Goal: Task Accomplishment & Management: Manage account settings

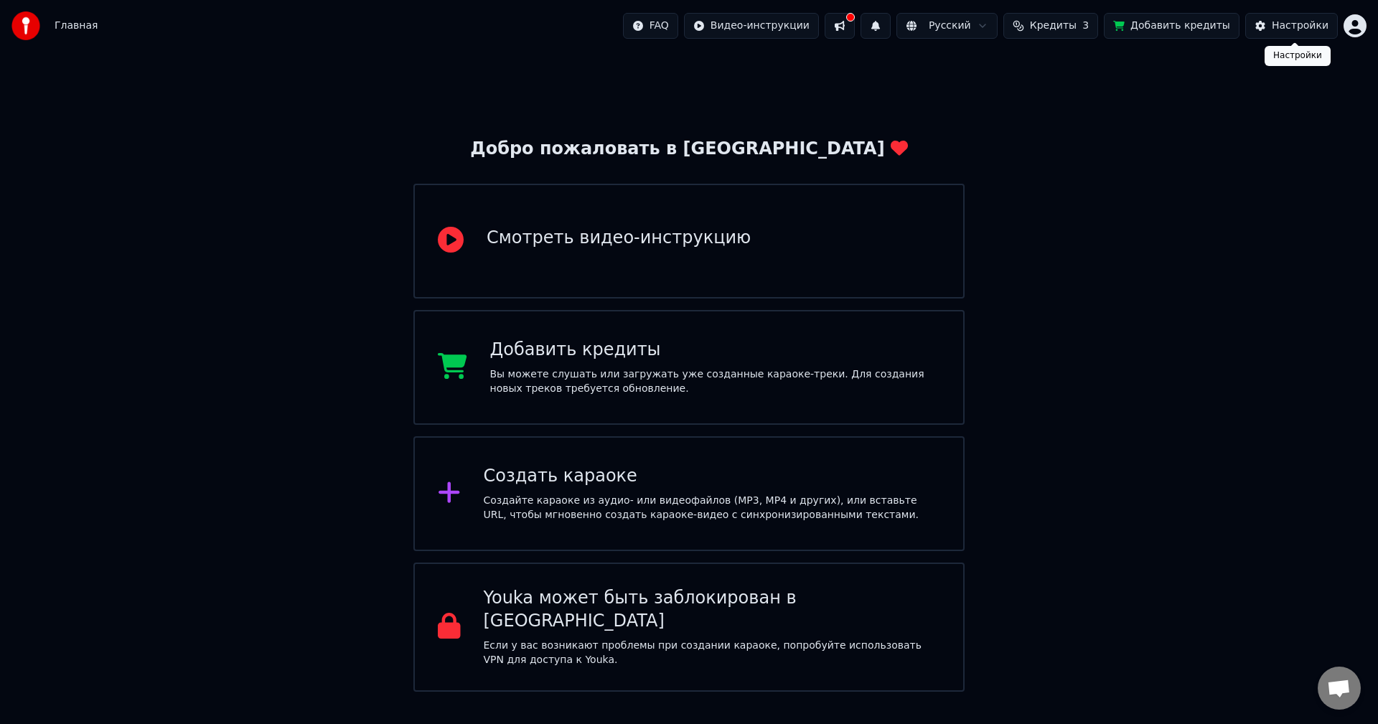
click at [1342, 19] on div "FAQ Видео-инструкции Русский Кредиты 3 Добавить кредиты Настройки" at bounding box center [995, 26] width 744 height 26
click at [1353, 23] on html "Главная FAQ Видео-инструкции Русский Кредиты 3 Добавить кредиты Настройки Добро…" at bounding box center [689, 346] width 1378 height 692
click at [1065, 123] on html "Главная FAQ Видео-инструкции Русский Кредиты 3 Добавить кредиты Настройки Добро…" at bounding box center [689, 346] width 1378 height 692
click at [616, 461] on div "Создать караоке Создайте караоке из аудио- или видеофайлов (MP3, MP4 и других),…" at bounding box center [688, 493] width 551 height 115
click at [121, 182] on div "Добро пожаловать в Youka Смотреть видео-инструкцию Добавить кредиты Вы можете с…" at bounding box center [689, 372] width 1378 height 640
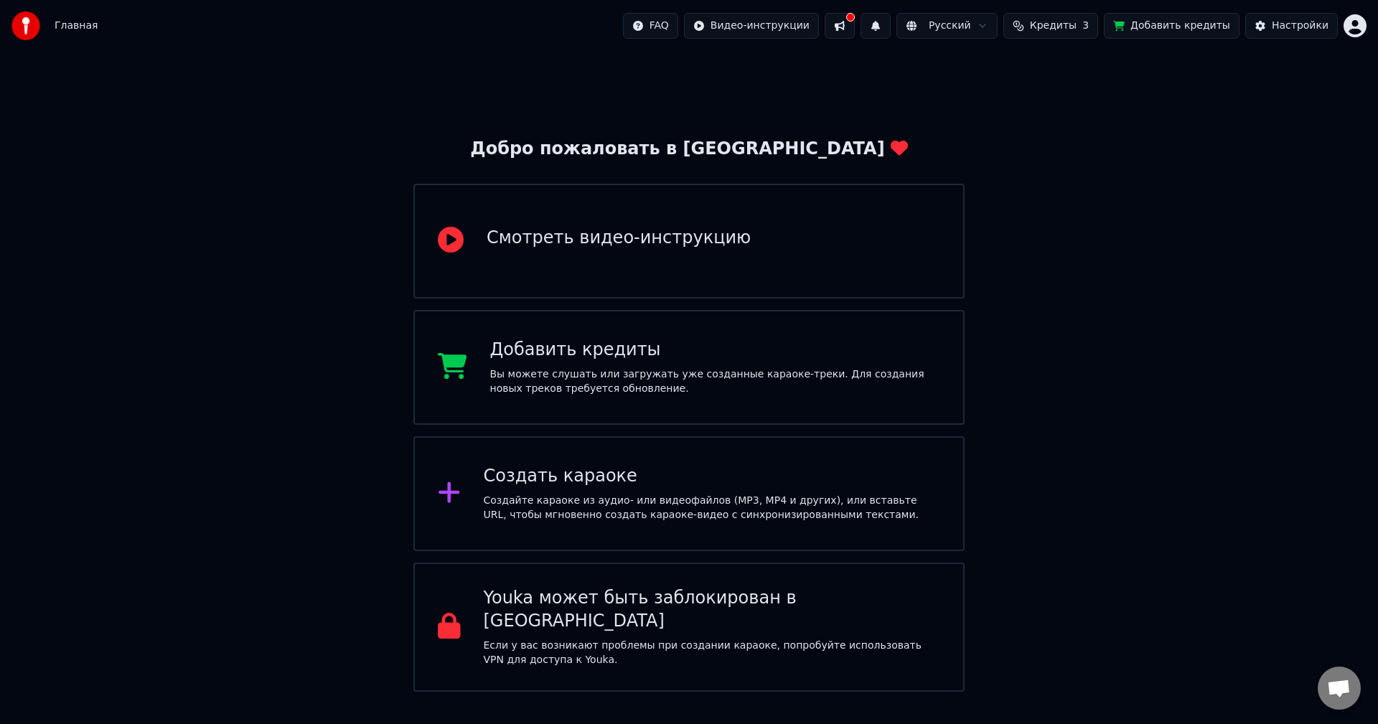
click at [62, 21] on span "Главная" at bounding box center [76, 26] width 43 height 14
click at [63, 24] on span "Главная" at bounding box center [76, 26] width 43 height 14
click at [795, 24] on html "Главная FAQ Видео-инструкции Русский Кредиты 3 Добавить кредиты Настройки Добро…" at bounding box center [689, 346] width 1378 height 692
click at [870, 24] on html "Главная FAQ Видео-инструкции Русский Кредиты 3 Добавить кредиты Настройки Добро…" at bounding box center [689, 346] width 1378 height 692
click at [855, 24] on button at bounding box center [840, 26] width 30 height 26
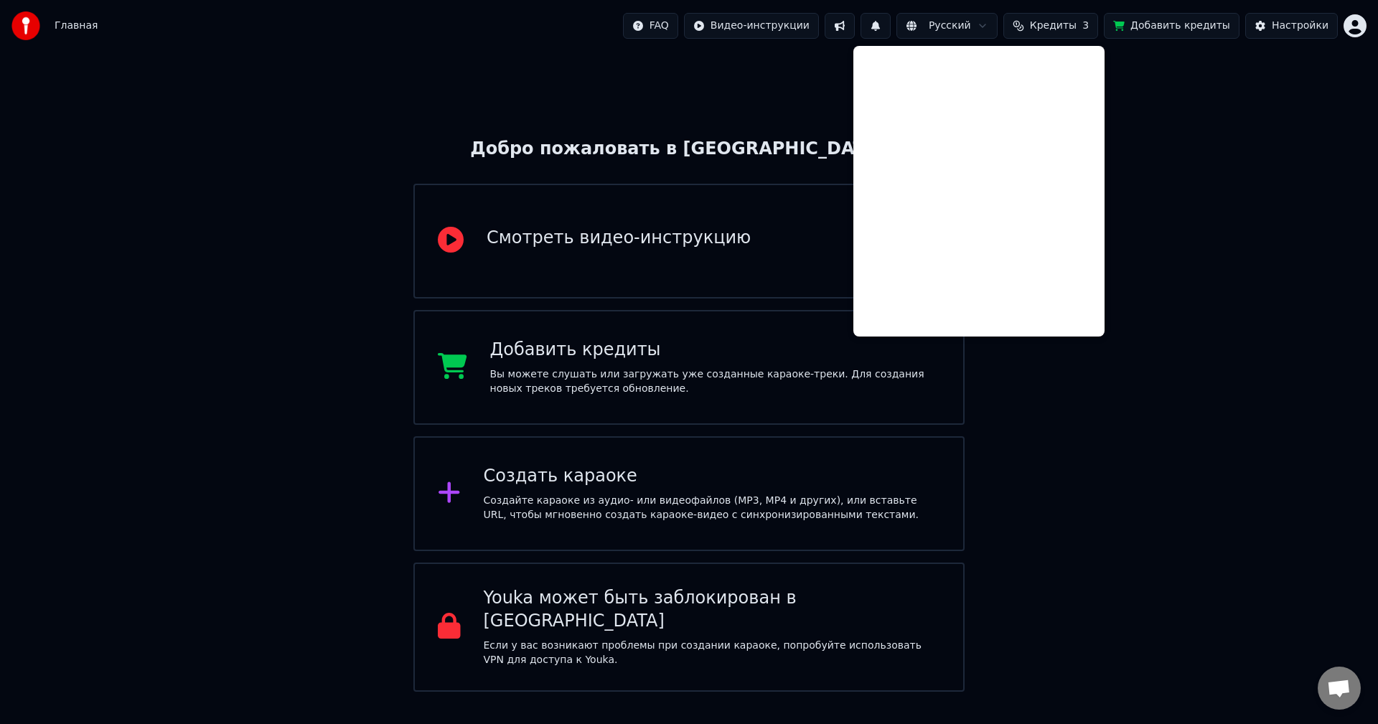
click at [829, 95] on div "Добро пожаловать в Youka Смотреть видео-инструкцию Добавить кредиты Вы можете с…" at bounding box center [689, 372] width 1378 height 640
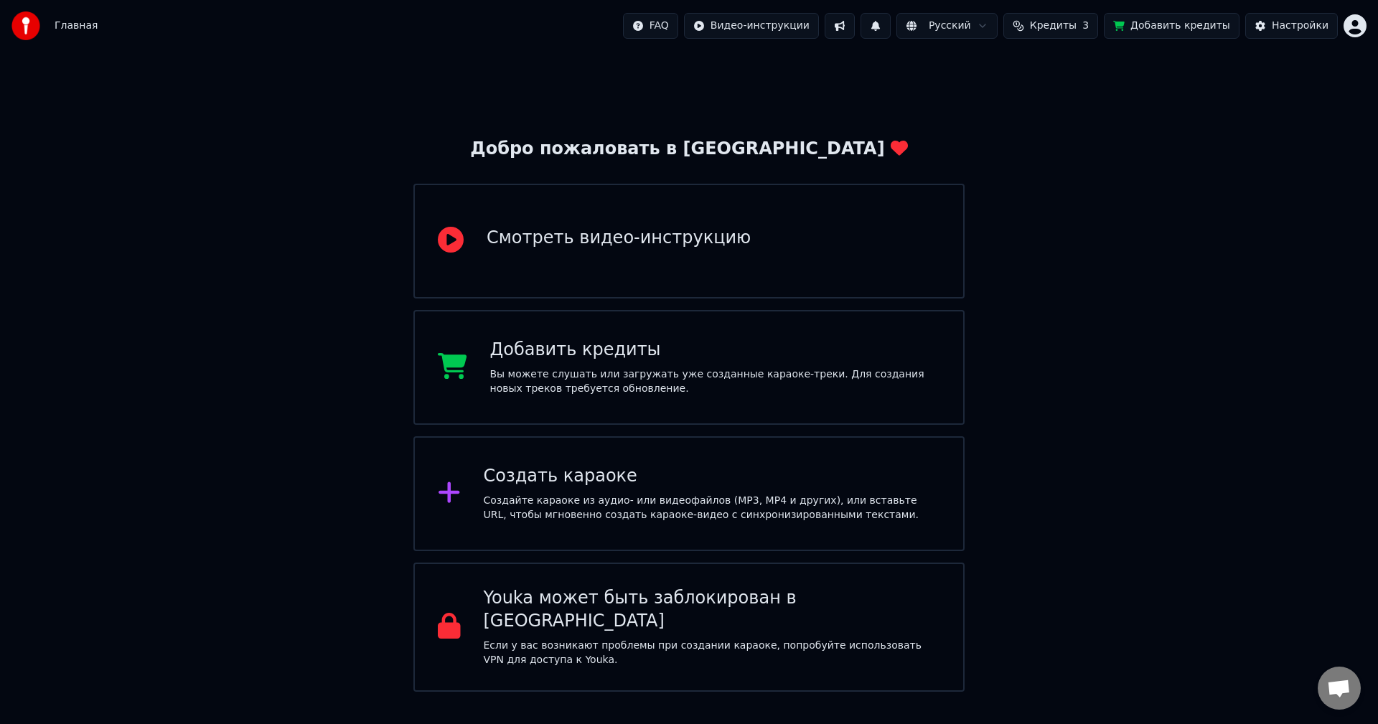
click at [970, 28] on html "Главная FAQ Видео-инструкции Русский Кредиты 3 Добавить кредиты Настройки Добро…" at bounding box center [689, 346] width 1378 height 692
click at [1121, 126] on html "Главная FAQ Видео-инструкции Русский Кредиты 3 Добавить кредиты Настройки Добро…" at bounding box center [689, 346] width 1378 height 692
click at [1277, 30] on div "Настройки" at bounding box center [1300, 26] width 57 height 14
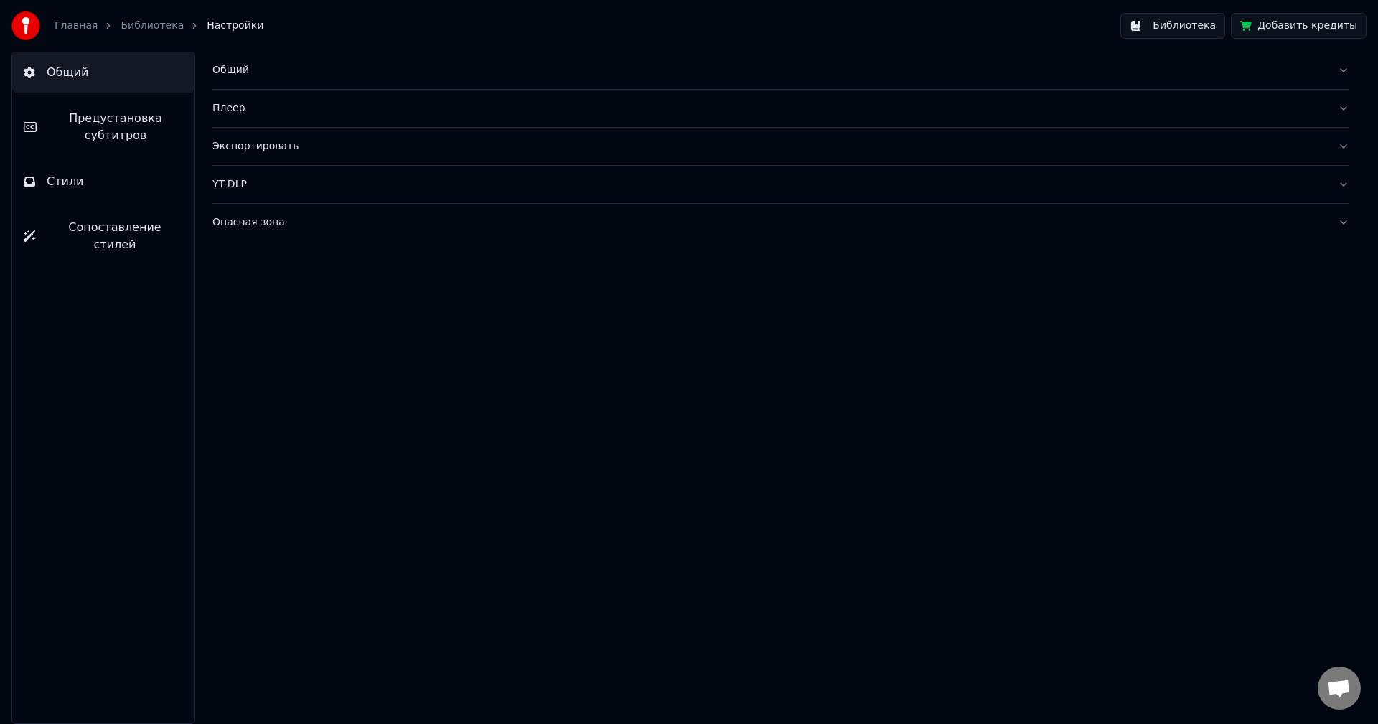
click at [72, 26] on link "Главная" at bounding box center [76, 26] width 43 height 14
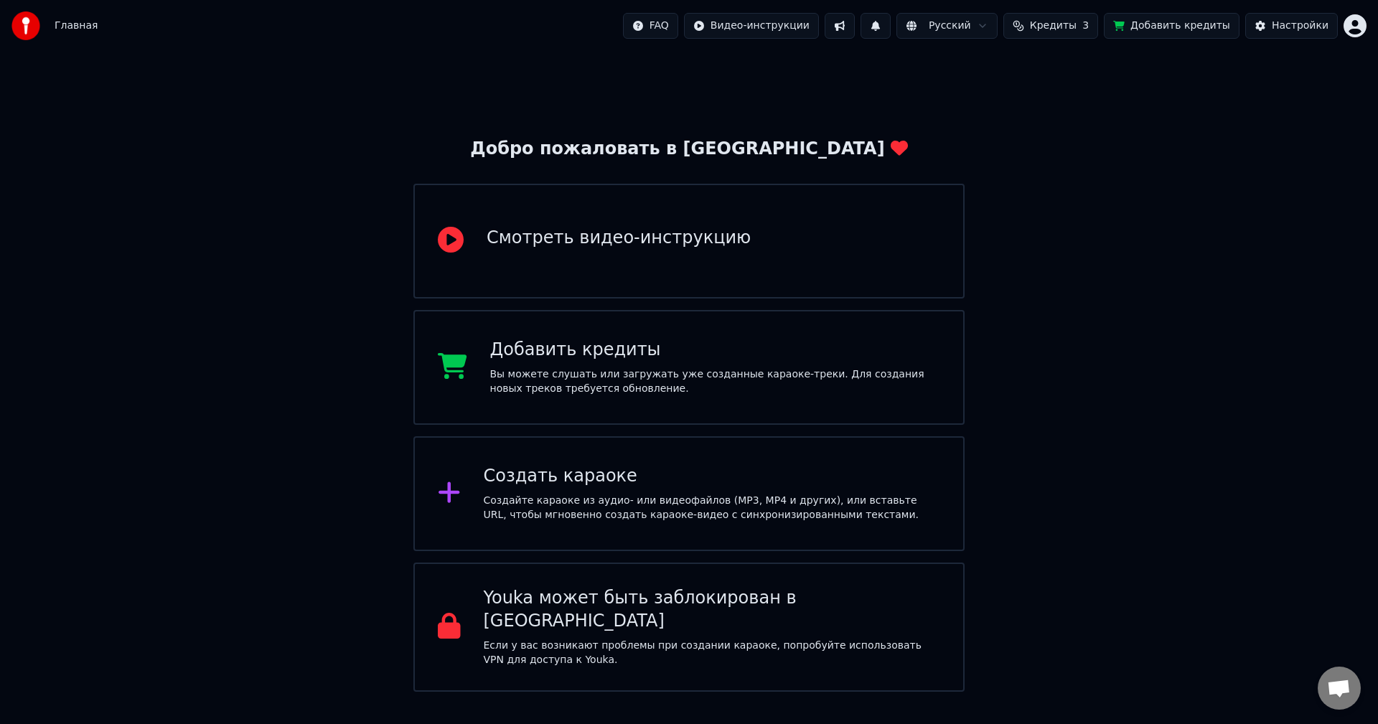
click at [92, 27] on div "Главная FAQ Видео-инструкции Русский Кредиты 3 Добавить кредиты Настройки" at bounding box center [689, 26] width 1378 height 52
drag, startPoint x: 79, startPoint y: 25, endPoint x: 336, endPoint y: 42, distance: 257.5
click at [79, 24] on span "Главная" at bounding box center [76, 26] width 43 height 14
click at [1288, 29] on div "Настройки" at bounding box center [1300, 26] width 57 height 14
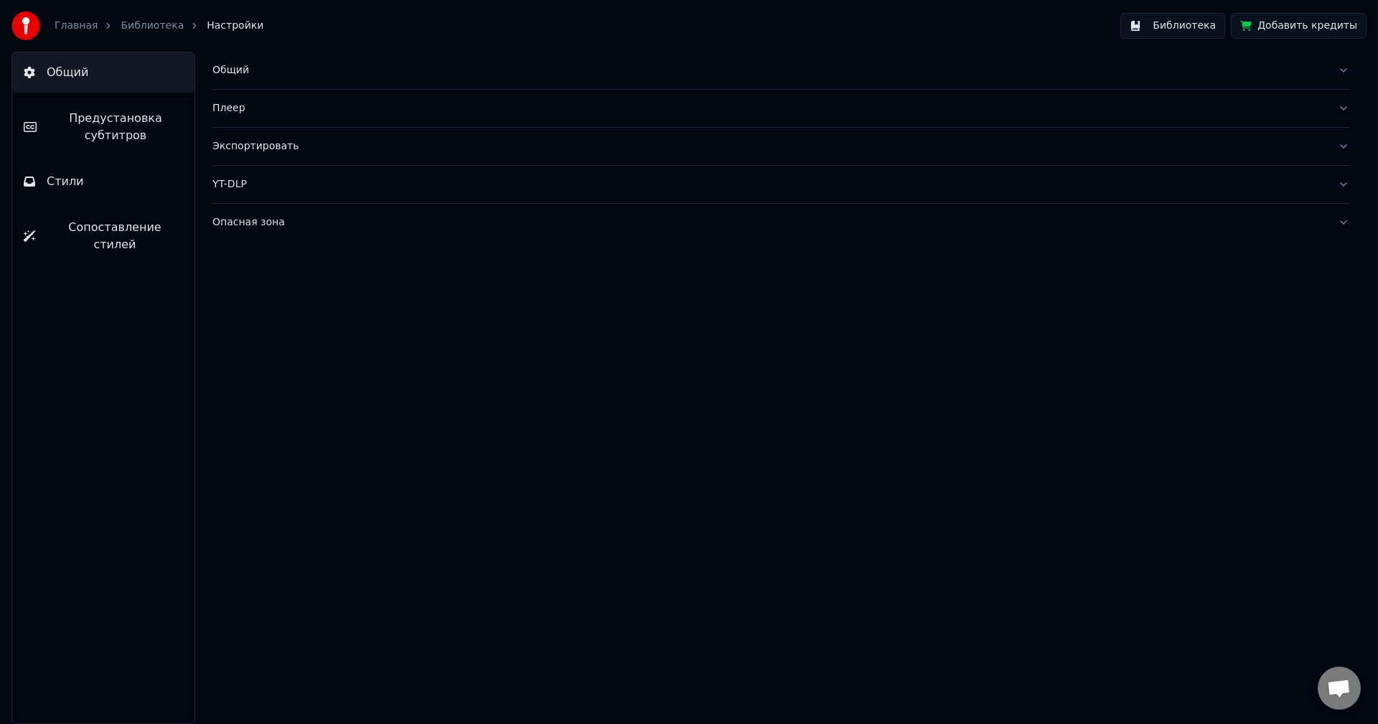
click at [136, 22] on link "Библиотека" at bounding box center [152, 26] width 63 height 14
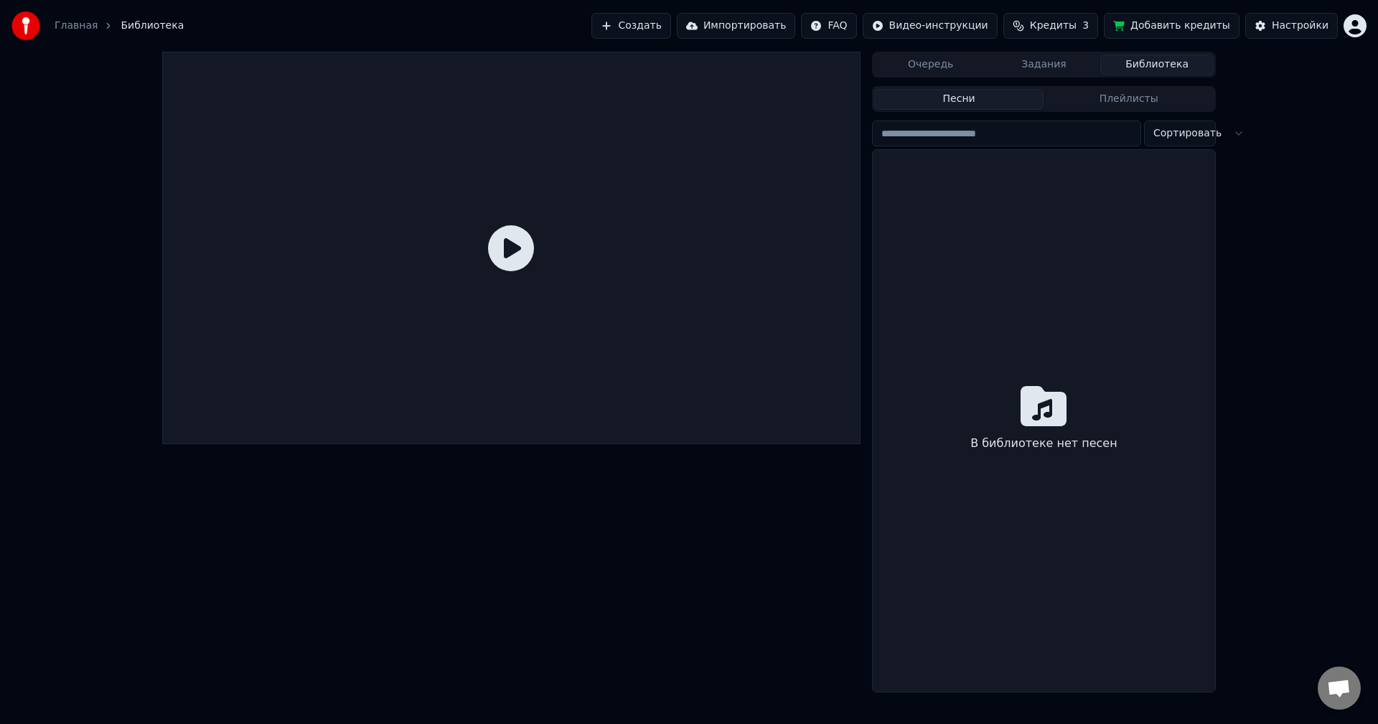
click at [1042, 70] on button "Задания" at bounding box center [1044, 65] width 113 height 21
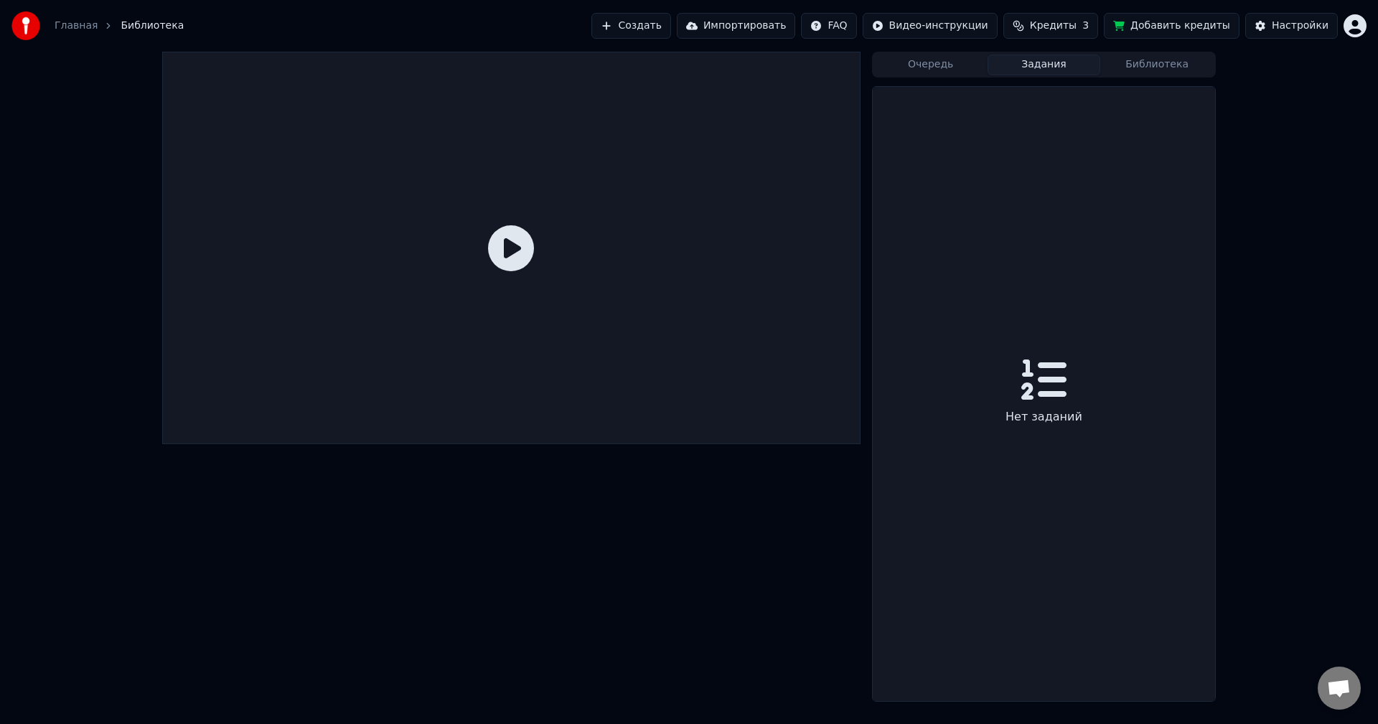
click at [936, 62] on button "Очередь" at bounding box center [930, 65] width 113 height 21
click at [1040, 71] on button "Задания" at bounding box center [1044, 65] width 113 height 21
click at [1149, 79] on div "Очередь Задания Библиотека Нет заданий" at bounding box center [1044, 377] width 344 height 650
click at [1156, 73] on button "Библиотека" at bounding box center [1156, 65] width 113 height 21
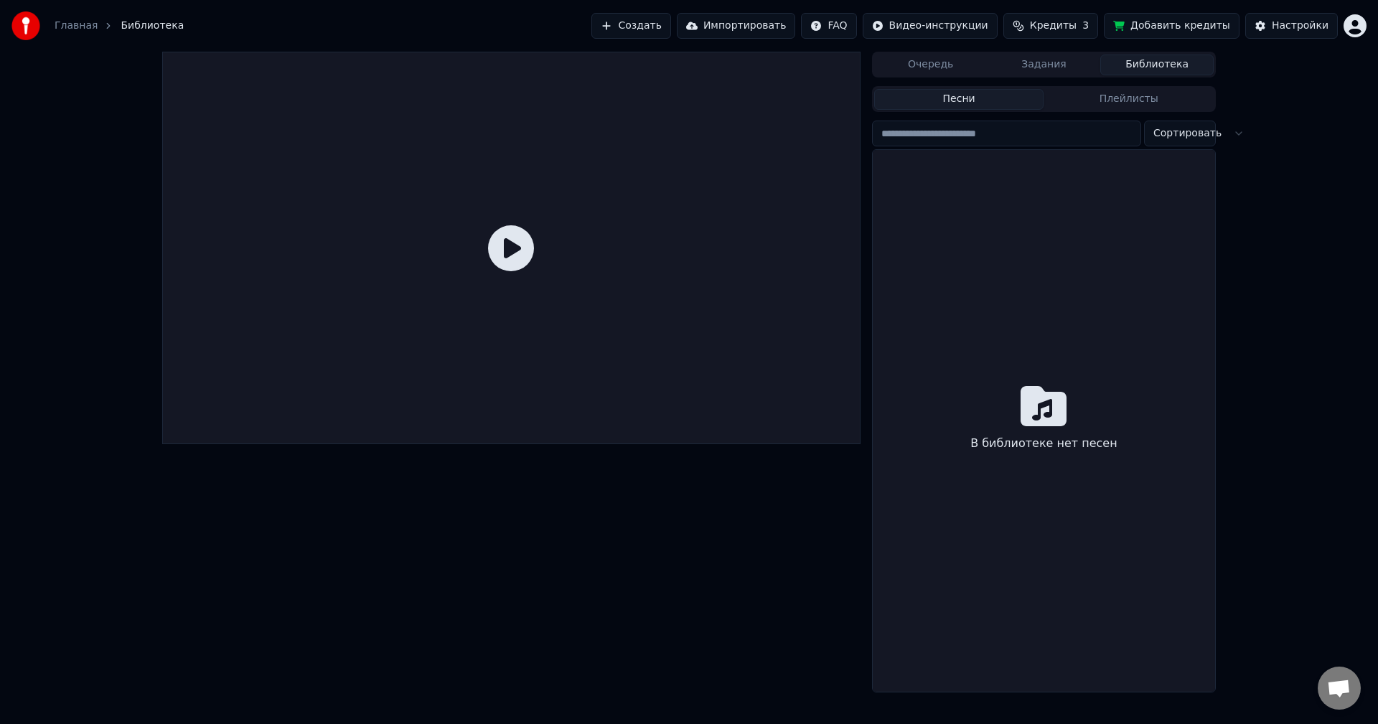
click at [1368, 25] on div "Главная Библиотека Создать Импортировать FAQ Видео-инструкции Кредиты 3 Добавит…" at bounding box center [689, 26] width 1378 height 52
click at [1351, 30] on html "Главная Библиотека Создать Импортировать FAQ Видео-инструкции Кредиты 3 Добавит…" at bounding box center [689, 362] width 1378 height 724
click at [1253, 159] on span "Выйти" at bounding box center [1255, 166] width 34 height 14
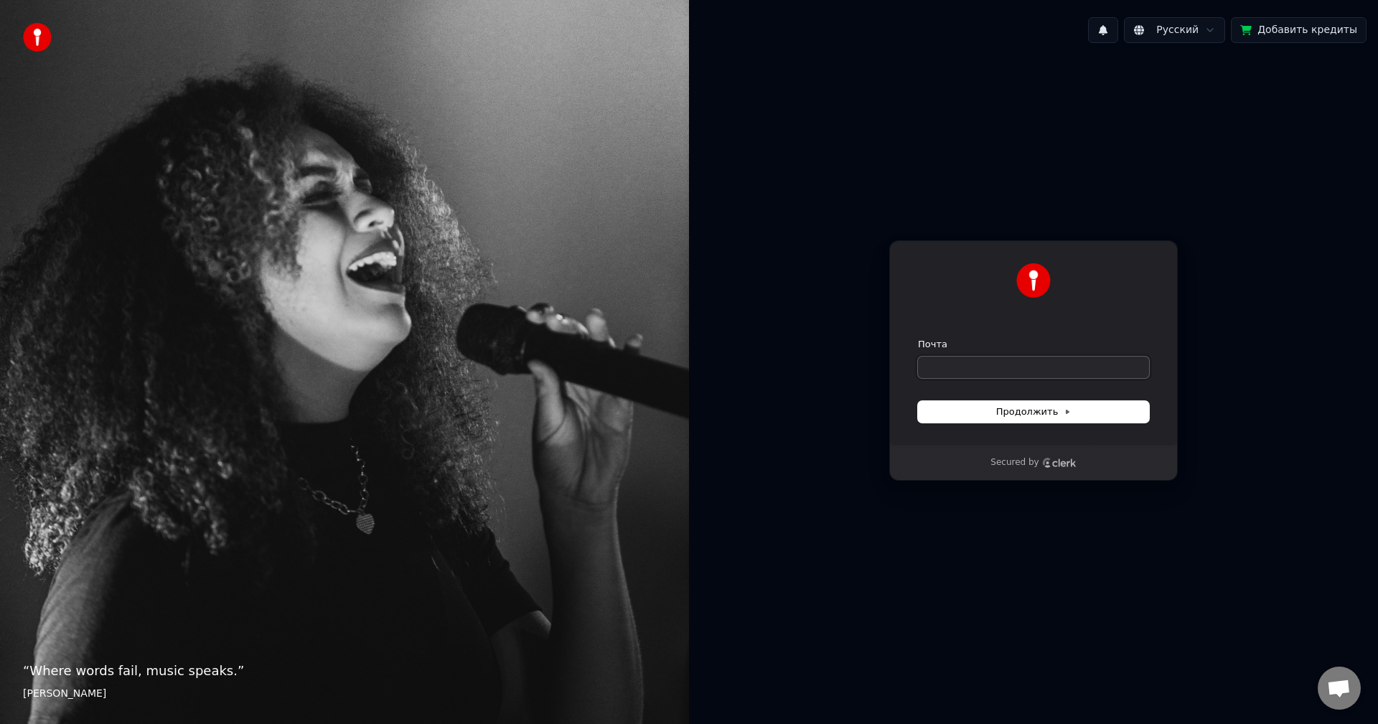
click at [968, 359] on input "Почта" at bounding box center [1033, 368] width 231 height 22
paste input "**********"
click at [1036, 414] on span "Продолжить" at bounding box center [1033, 412] width 75 height 13
type input "**********"
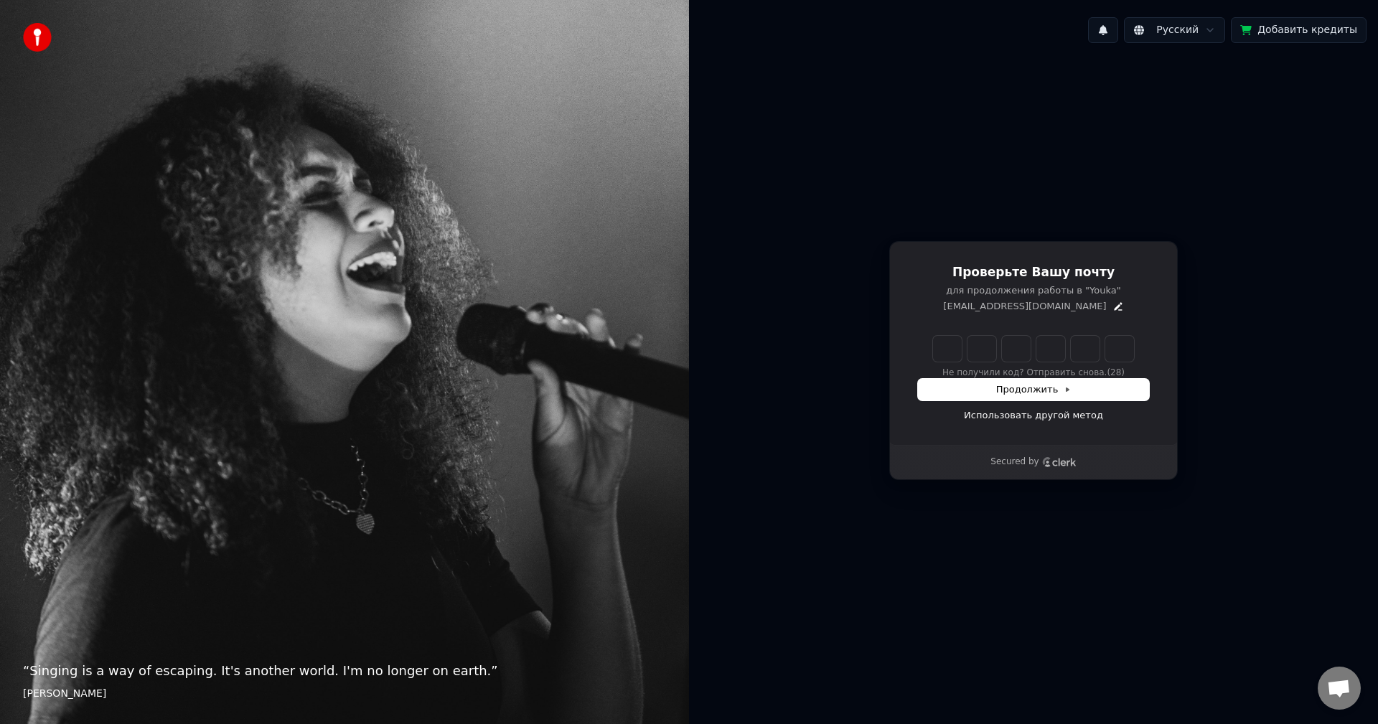
click at [958, 348] on input "Enter verification code" at bounding box center [1033, 349] width 201 height 26
type input "******"
